Goal: Transaction & Acquisition: Obtain resource

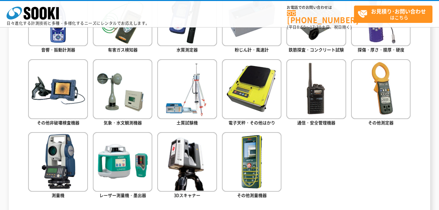
scroll to position [360, 0]
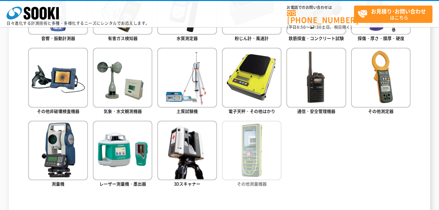
click at [266, 158] on img at bounding box center [252, 151] width 60 height 60
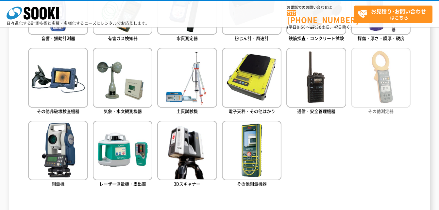
click at [373, 73] on img at bounding box center [381, 78] width 60 height 60
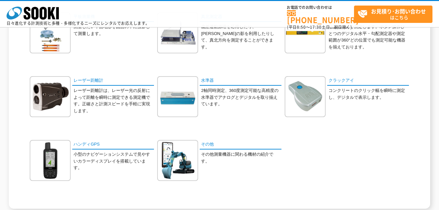
scroll to position [164, 0]
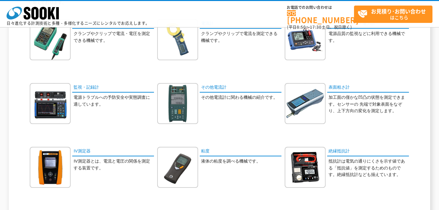
scroll to position [98, 0]
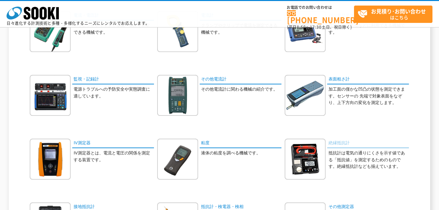
click at [335, 140] on link "絶縁抵抗計" at bounding box center [368, 143] width 82 height 9
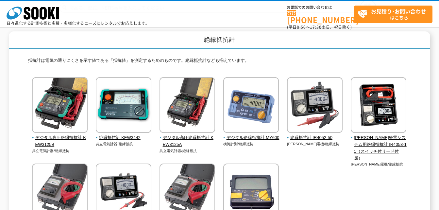
scroll to position [65, 0]
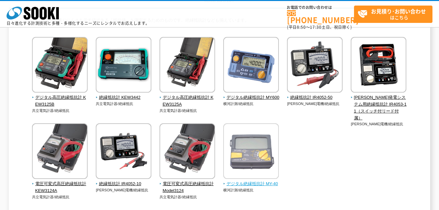
click at [250, 163] on img at bounding box center [251, 151] width 56 height 57
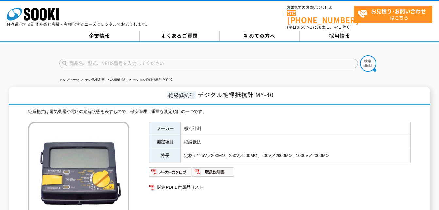
scroll to position [98, 0]
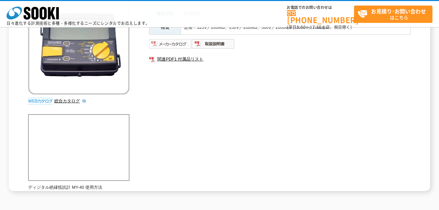
click at [186, 44] on img at bounding box center [170, 44] width 43 height 10
